Goal: Task Accomplishment & Management: Use online tool/utility

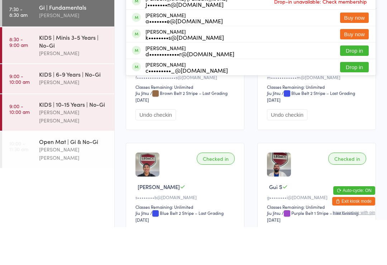
type input "[PERSON_NAME]"
click at [225, 25] on div "[PERSON_NAME] r••••••••••e@[DOMAIN_NAME] Buy now" at bounding box center [251, 22] width 250 height 16
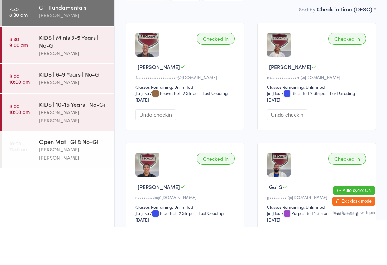
scroll to position [65, 0]
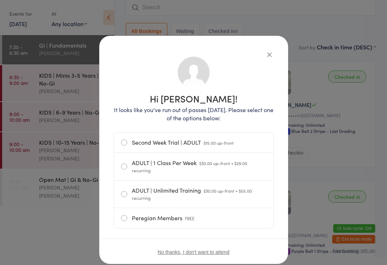
click at [267, 56] on icon "button" at bounding box center [270, 55] width 8 height 8
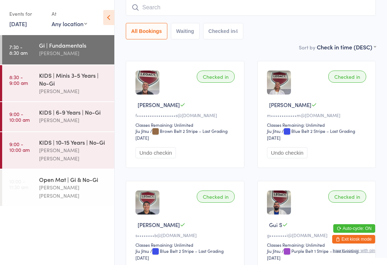
click at [234, 35] on button "Checked in 4" at bounding box center [223, 31] width 41 height 16
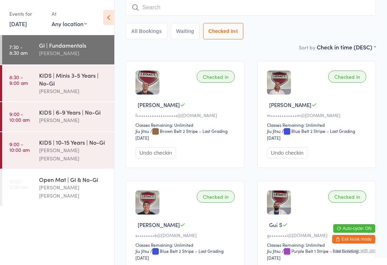
click at [155, 35] on button "All Bookings" at bounding box center [147, 31] width 42 height 16
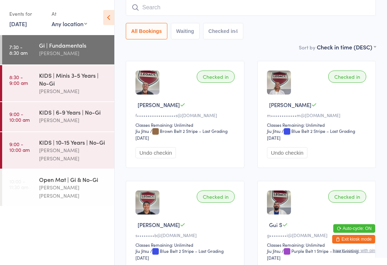
click at [75, 116] on div "KIDS | 6-9 Years | No-Gi" at bounding box center [73, 112] width 69 height 8
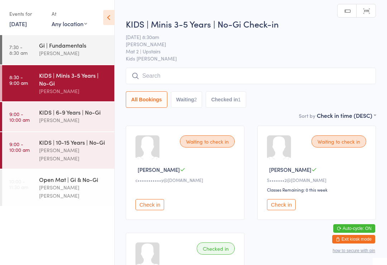
click at [173, 78] on input "search" at bounding box center [251, 76] width 250 height 16
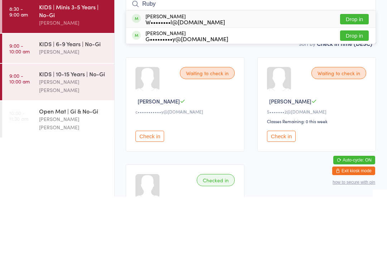
click at [359, 108] on select "First name (ASC) First name (DESC) Last name (ASC) Last name (DESC) Check in ti…" at bounding box center [346, 111] width 59 height 6
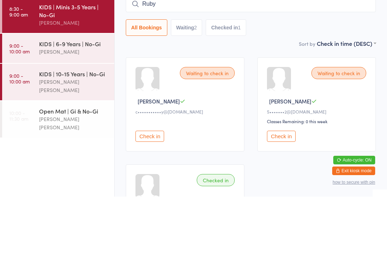
scroll to position [68, 0]
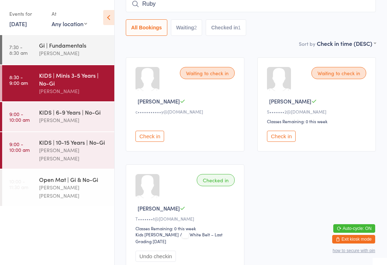
click at [165, 12] on input "Ruby" at bounding box center [251, 4] width 250 height 16
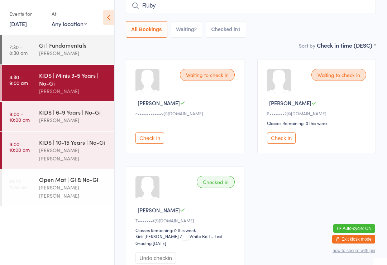
scroll to position [65, 0]
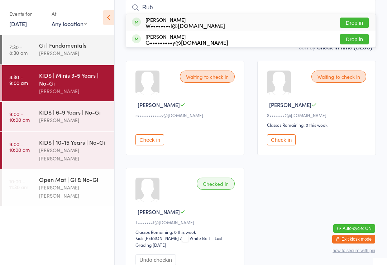
type input "Rub"
click at [356, 44] on button "Drop in" at bounding box center [354, 39] width 29 height 10
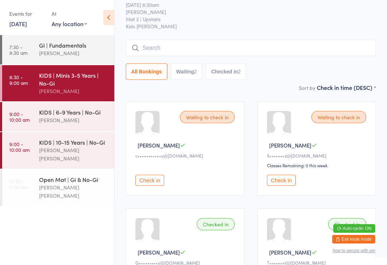
scroll to position [24, 0]
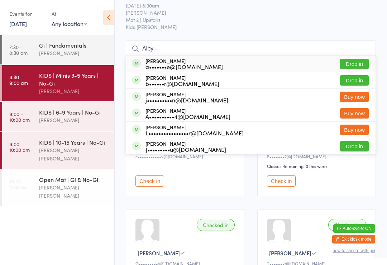
type input "Alby"
click at [365, 66] on button "Drop in" at bounding box center [354, 64] width 29 height 10
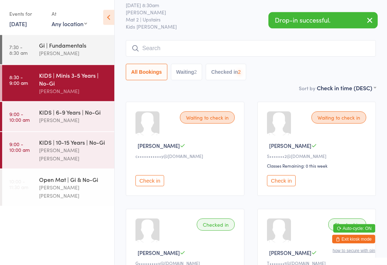
scroll to position [24, 0]
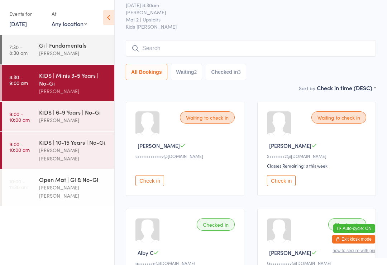
click at [208, 46] on input "search" at bounding box center [251, 48] width 250 height 16
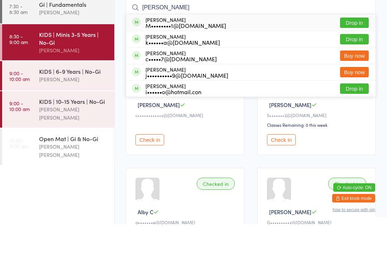
type input "[PERSON_NAME]"
click at [357, 59] on button "Drop in" at bounding box center [354, 64] width 29 height 10
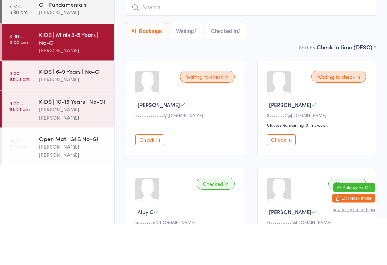
scroll to position [65, 0]
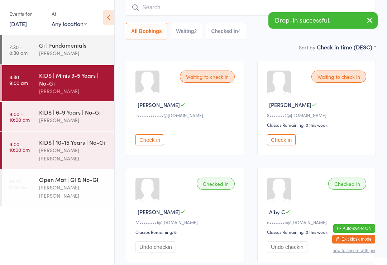
click at [210, 226] on div "M••••••••1@[DOMAIN_NAME]" at bounding box center [186, 222] width 101 height 6
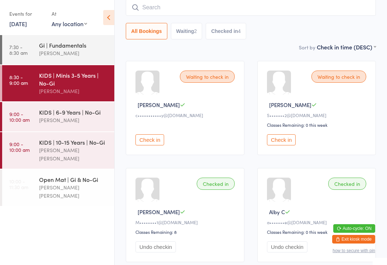
click at [155, 10] on input "search" at bounding box center [251, 7] width 250 height 16
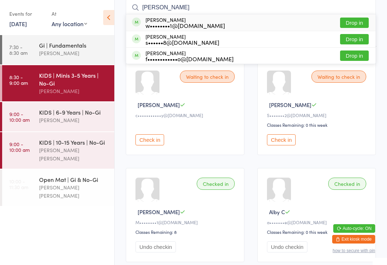
type input "[PERSON_NAME]"
click at [349, 61] on button "Drop in" at bounding box center [354, 56] width 29 height 10
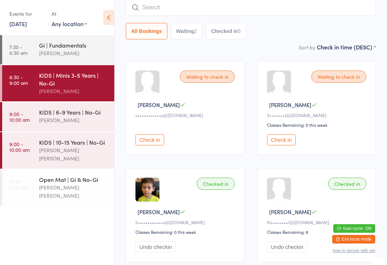
click at [57, 79] on div "KIDS | Minis 3-5 Years | No-Gi" at bounding box center [73, 79] width 69 height 16
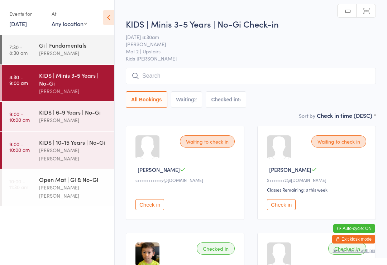
click at [282, 209] on button "Check in" at bounding box center [281, 204] width 29 height 11
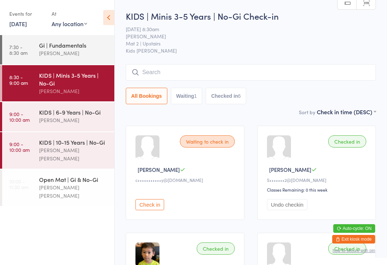
click at [212, 80] on input "search" at bounding box center [251, 72] width 250 height 16
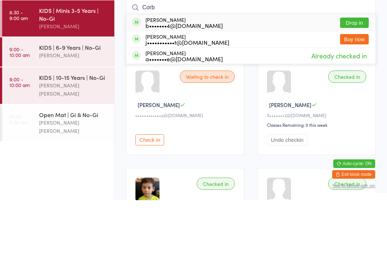
type input "Corb"
click at [357, 82] on button "Drop in" at bounding box center [354, 87] width 29 height 10
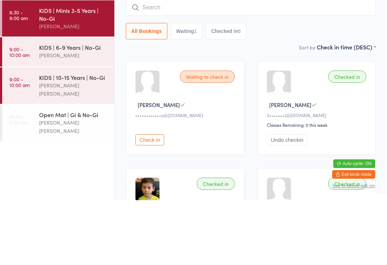
scroll to position [65, 0]
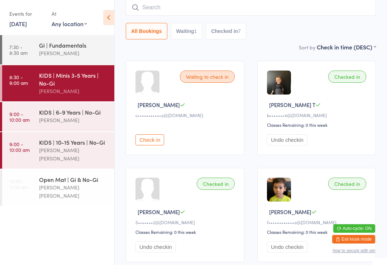
click at [179, 12] on input "search" at bounding box center [251, 7] width 250 height 16
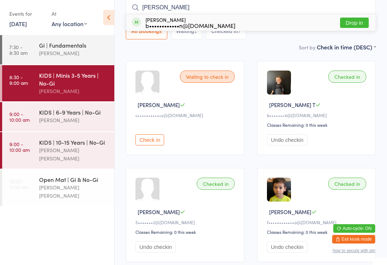
type input "[PERSON_NAME]"
click at [353, 23] on button "Drop in" at bounding box center [354, 23] width 29 height 10
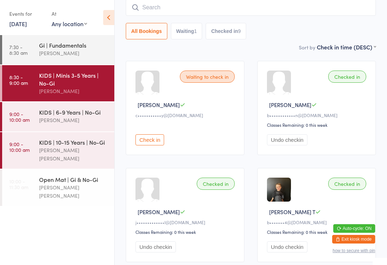
click at [273, 15] on input "search" at bounding box center [251, 7] width 250 height 16
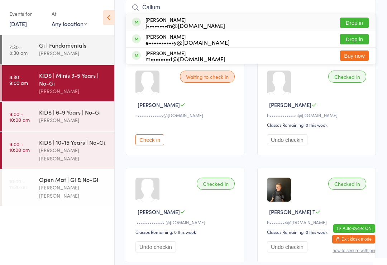
type input "Callum"
click at [359, 23] on button "Drop in" at bounding box center [354, 23] width 29 height 10
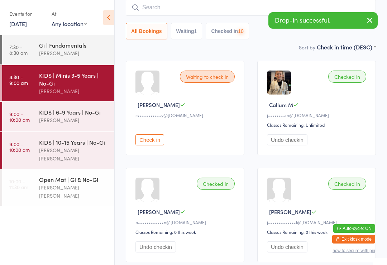
click at [226, 10] on input "search" at bounding box center [251, 7] width 250 height 16
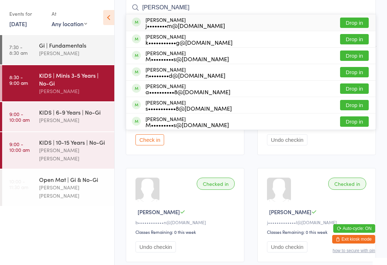
type input "[PERSON_NAME]"
click at [360, 26] on button "Drop in" at bounding box center [354, 23] width 29 height 10
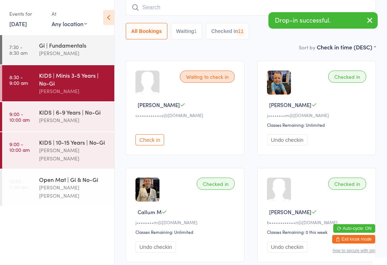
click at [246, 8] on input "search" at bounding box center [251, 7] width 250 height 16
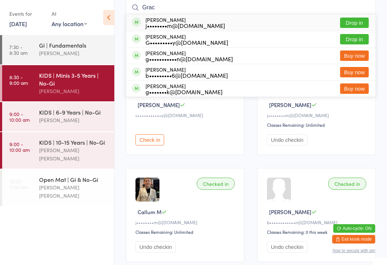
type input "Grac"
click at [360, 23] on button "Drop in" at bounding box center [354, 23] width 29 height 10
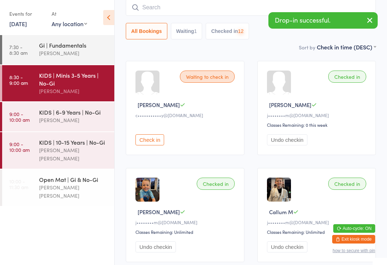
click at [231, 8] on input "search" at bounding box center [251, 7] width 250 height 16
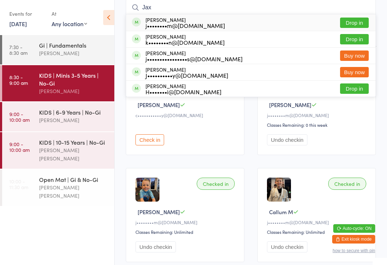
type input "Jax"
click at [359, 22] on button "Drop in" at bounding box center [354, 23] width 29 height 10
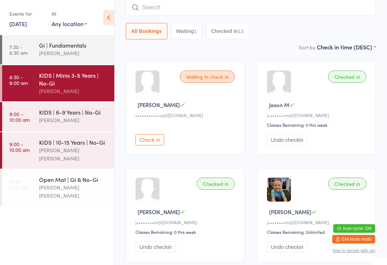
click at [49, 115] on div "KIDS | 6-9 Years | No-Gi" at bounding box center [73, 112] width 69 height 8
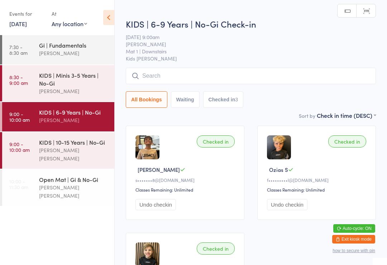
click at [160, 74] on input "search" at bounding box center [251, 76] width 250 height 16
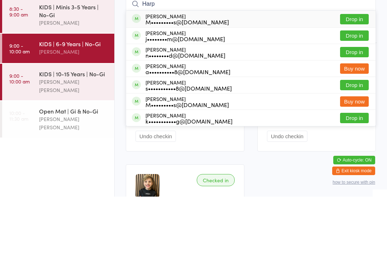
type input "Harp"
click at [355, 82] on button "Drop in" at bounding box center [354, 87] width 29 height 10
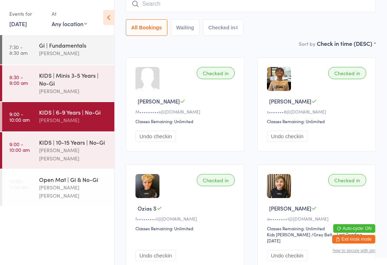
click at [156, 10] on input "search" at bounding box center [251, 4] width 250 height 16
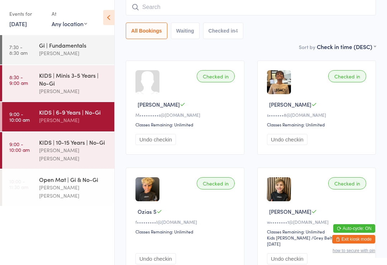
scroll to position [65, 0]
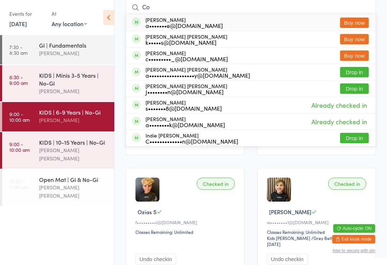
type input "C"
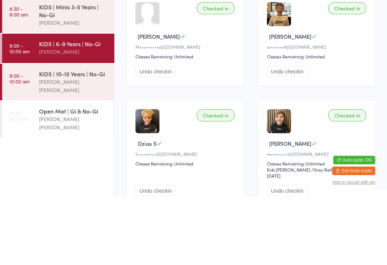
scroll to position [118, 0]
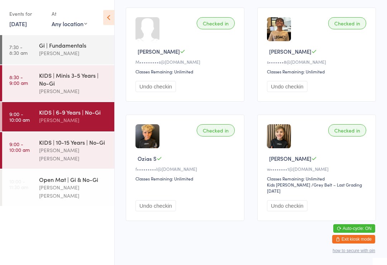
click at [21, 142] on time "9:00 - 10:00 am" at bounding box center [19, 146] width 20 height 11
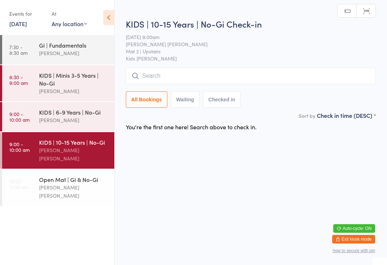
click at [169, 70] on input "search" at bounding box center [251, 76] width 250 height 16
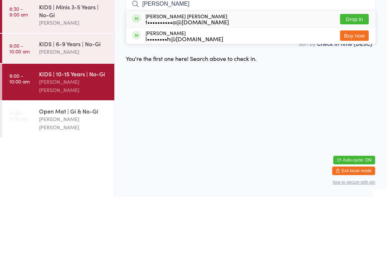
type input "[PERSON_NAME]"
click at [351, 82] on button "Drop in" at bounding box center [354, 87] width 29 height 10
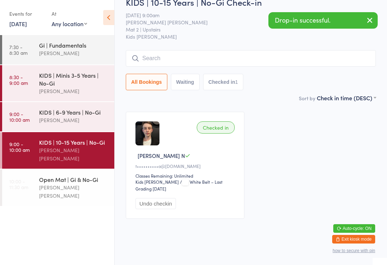
scroll to position [16, 0]
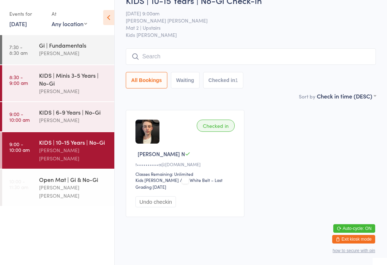
click at [40, 185] on div "[PERSON_NAME] [PERSON_NAME]" at bounding box center [73, 192] width 69 height 16
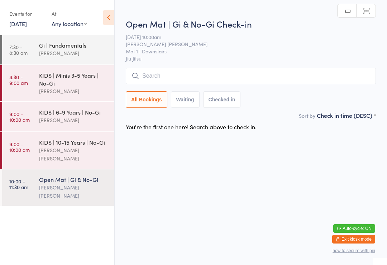
click at [161, 80] on input "search" at bounding box center [251, 76] width 250 height 16
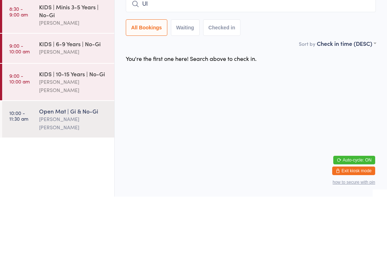
type input "Ull"
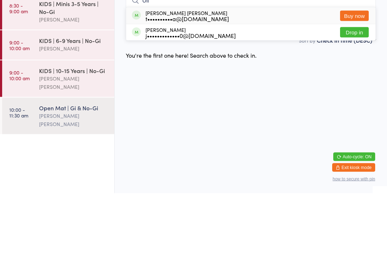
click at [36, 132] on link "9:00 - 10:00 am KIDS | 10-15 Years | No-Gi [PERSON_NAME] [PERSON_NAME]" at bounding box center [58, 150] width 112 height 37
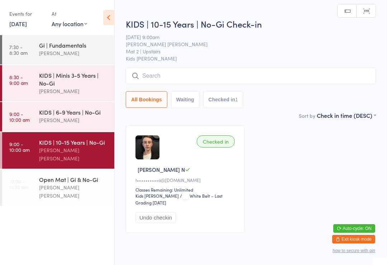
click at [61, 190] on div "Open Mat | Gi & No-Gi [PERSON_NAME] [PERSON_NAME]" at bounding box center [76, 188] width 75 height 37
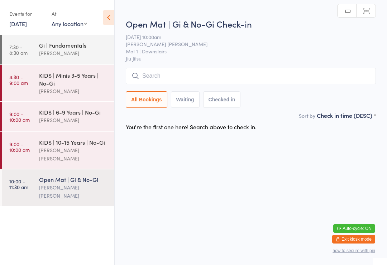
click at [34, 148] on link "9:00 - 10:00 am KIDS | 10-15 Years | No-Gi [PERSON_NAME] [PERSON_NAME]" at bounding box center [58, 150] width 112 height 37
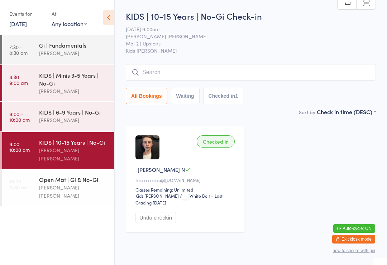
click at [260, 65] on input "search" at bounding box center [251, 72] width 250 height 16
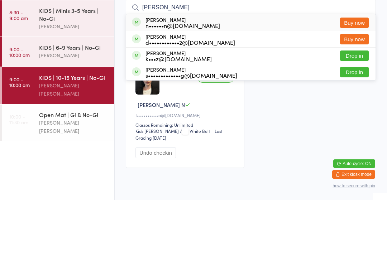
type input "[PERSON_NAME]"
click at [352, 115] on button "Drop in" at bounding box center [354, 120] width 29 height 10
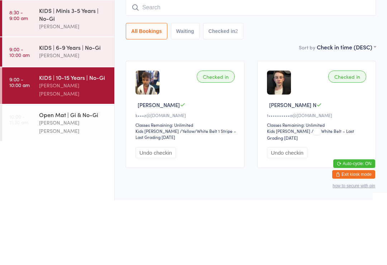
click at [39, 102] on link "9:00 - 10:00 am KIDS | 6-9 Years | No-Gi [PERSON_NAME]" at bounding box center [58, 116] width 112 height 29
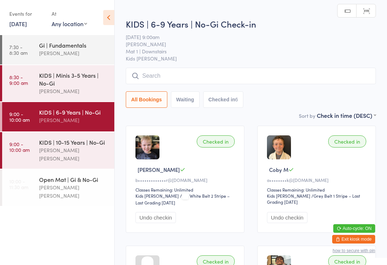
click at [152, 71] on input "search" at bounding box center [251, 76] width 250 height 16
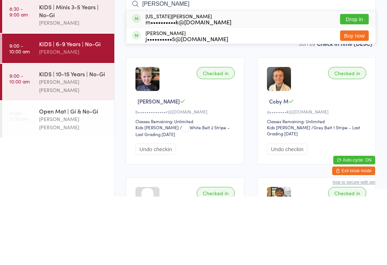
type input "[PERSON_NAME]"
click at [166, 87] on div "m••••••••••k@[DOMAIN_NAME]" at bounding box center [189, 90] width 86 height 6
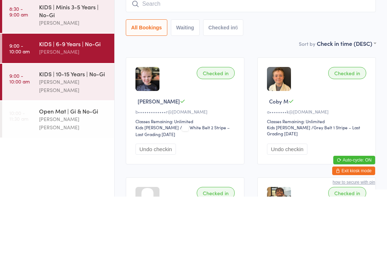
scroll to position [68, 0]
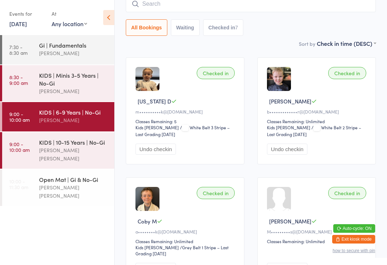
click at [171, 10] on input "search" at bounding box center [251, 4] width 250 height 16
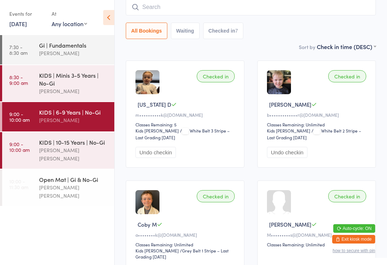
scroll to position [65, 0]
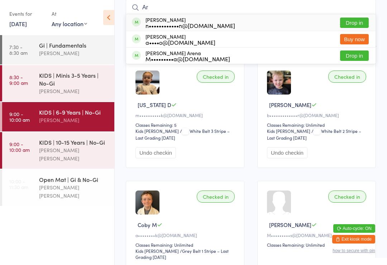
type input "Ar"
click at [360, 25] on button "Drop in" at bounding box center [354, 23] width 29 height 10
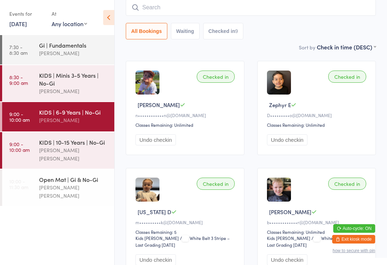
click at [86, 146] on div "KIDS | 10-15 Years | No-Gi" at bounding box center [73, 142] width 69 height 8
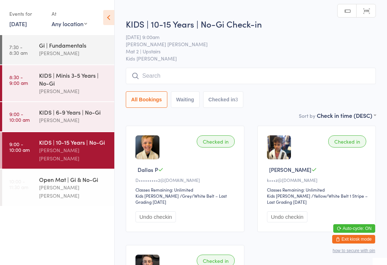
click at [203, 75] on input "search" at bounding box center [251, 76] width 250 height 16
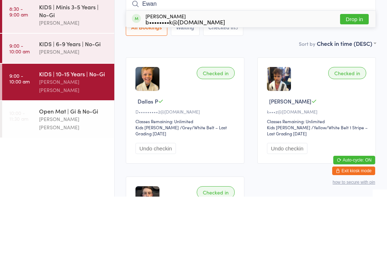
type input "Ewan"
click at [360, 82] on button "Drop in" at bounding box center [354, 87] width 29 height 10
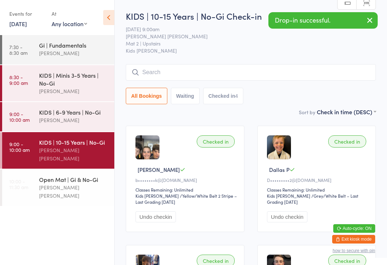
click at [171, 75] on input "search" at bounding box center [251, 72] width 250 height 16
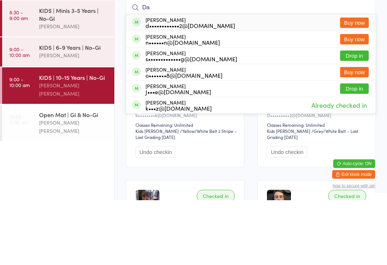
type input "D"
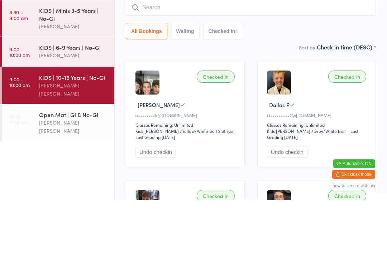
click at [268, 88] on div "All Bookings Waiting Checked in 4" at bounding box center [251, 96] width 250 height 16
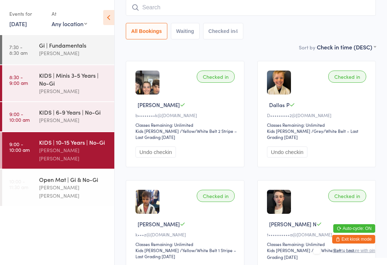
click at [165, 8] on input "search" at bounding box center [251, 7] width 250 height 16
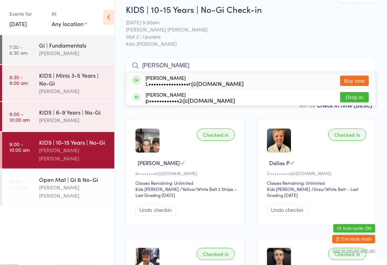
scroll to position [7, 0]
type input "[PERSON_NAME]"
click at [114, 219] on ul "7:30 - 8:30 am Gi | Fundamentals [PERSON_NAME] 8:30 - 9:00 am KIDS | Minis 3-5 …" at bounding box center [57, 150] width 114 height 230
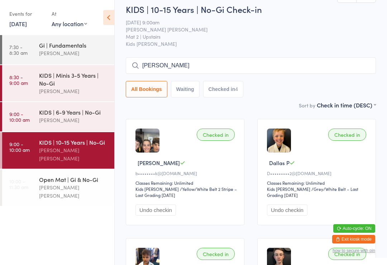
click at [77, 116] on div "KIDS | 6-9 Years | No-Gi" at bounding box center [73, 112] width 69 height 8
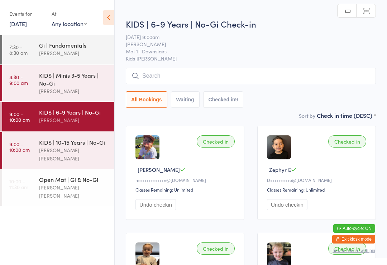
click at [241, 81] on input "search" at bounding box center [251, 76] width 250 height 16
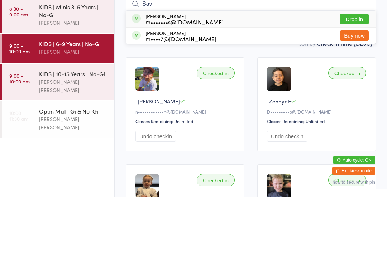
type input "Sav"
click at [361, 82] on button "Drop in" at bounding box center [354, 87] width 29 height 10
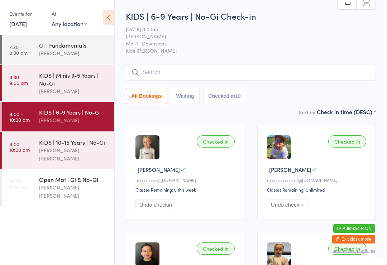
click at [37, 120] on link "9:00 - 10:00 am KIDS | 6-9 Years | No-Gi [PERSON_NAME]" at bounding box center [58, 116] width 112 height 29
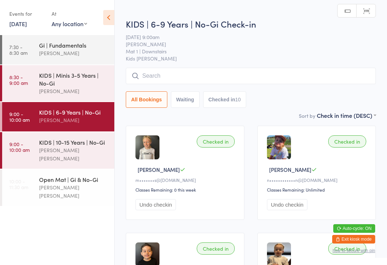
click at [149, 73] on input "search" at bounding box center [251, 76] width 250 height 16
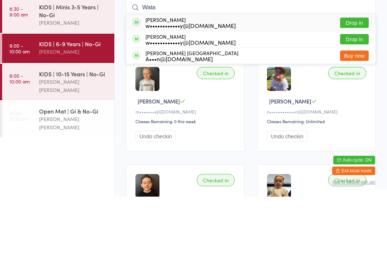
type input "Wata"
click at [360, 86] on button "Drop in" at bounding box center [354, 91] width 29 height 10
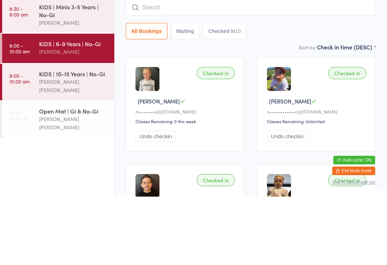
scroll to position [68, 0]
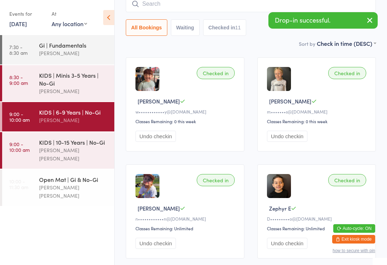
click at [148, 17] on div "All Bookings Waiting Checked in 11" at bounding box center [251, 16] width 250 height 40
click at [150, 6] on input "search" at bounding box center [251, 4] width 250 height 16
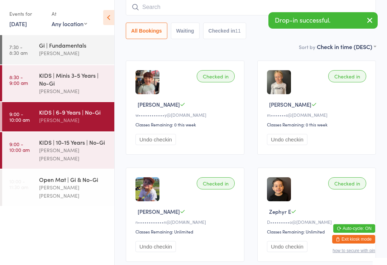
scroll to position [65, 0]
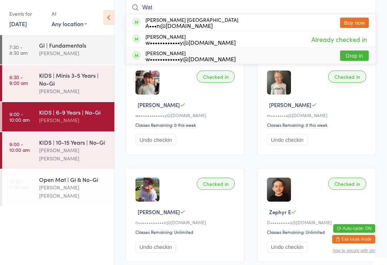
type input "Wat"
click at [357, 61] on button "Drop in" at bounding box center [354, 56] width 29 height 10
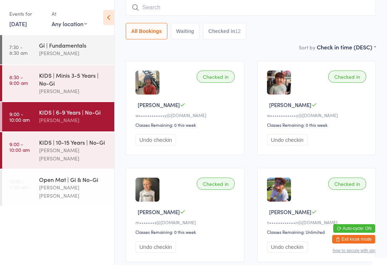
click at [195, 6] on input "search" at bounding box center [251, 7] width 250 height 16
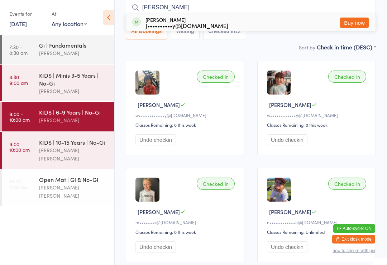
type input "[PERSON_NAME]"
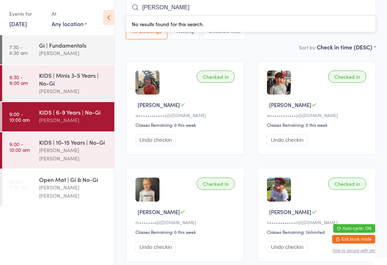
click at [61, 80] on div "KIDS | Minis 3-5 Years | No-Gi" at bounding box center [73, 79] width 69 height 16
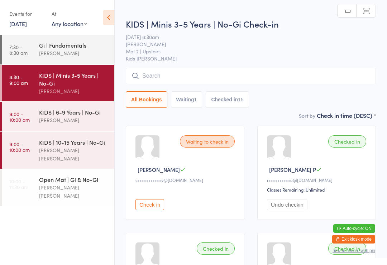
click at [173, 73] on input "search" at bounding box center [251, 76] width 250 height 16
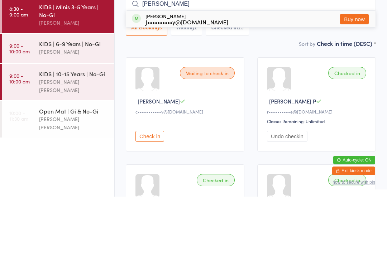
type input "[PERSON_NAME]"
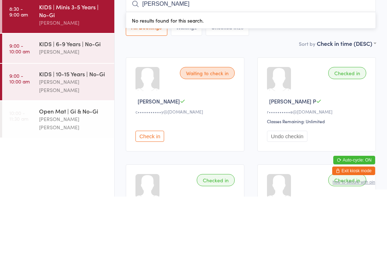
click at [71, 138] on div "KIDS | 10-15 Years | No-Gi" at bounding box center [73, 142] width 69 height 8
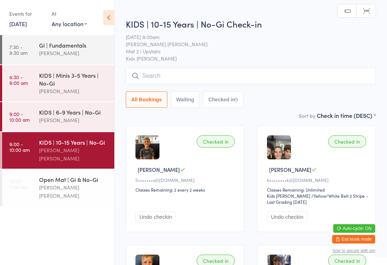
click at [206, 75] on input "search" at bounding box center [251, 76] width 250 height 16
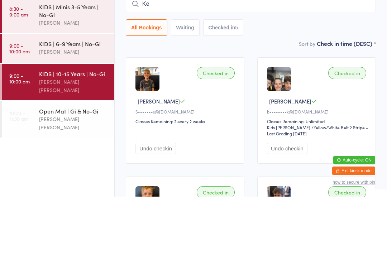
type input "K"
click at [74, 108] on div "KIDS | 6-9 Years | No-Gi" at bounding box center [73, 112] width 69 height 8
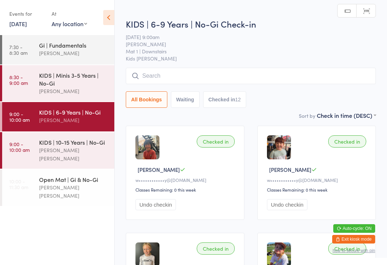
click at [185, 72] on input "search" at bounding box center [251, 76] width 250 height 16
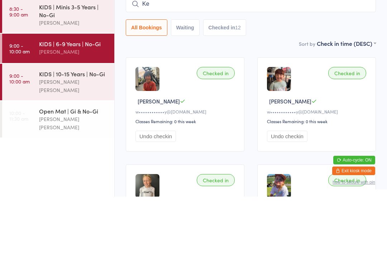
type input "K"
type input "I"
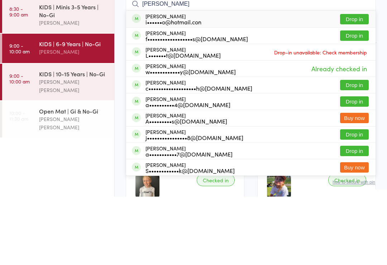
type input "[PERSON_NAME]"
click at [352, 99] on button "Drop in" at bounding box center [354, 104] width 29 height 10
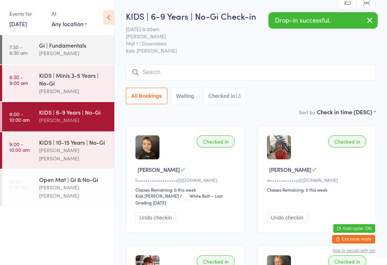
click at [51, 46] on div "Gi | Fundamentals" at bounding box center [73, 45] width 69 height 8
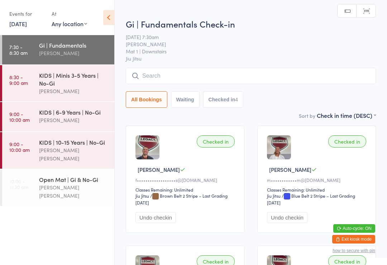
click at [44, 119] on div "[PERSON_NAME]" at bounding box center [73, 120] width 69 height 8
